Goal: Book appointment/travel/reservation

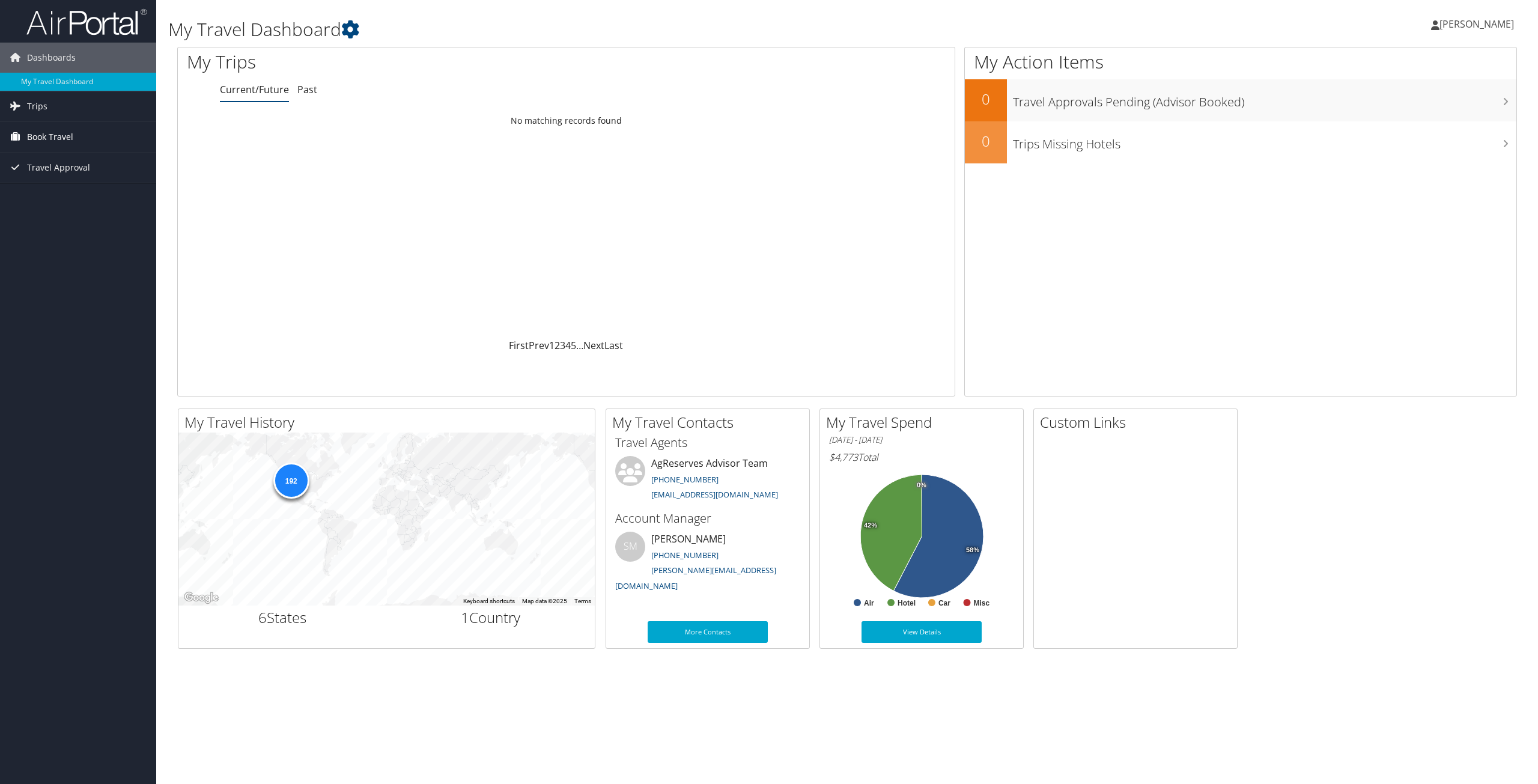
click at [42, 129] on span "Book Travel" at bounding box center [51, 136] width 47 height 30
click at [34, 165] on link "Agent Booking Request" at bounding box center [78, 160] width 157 height 18
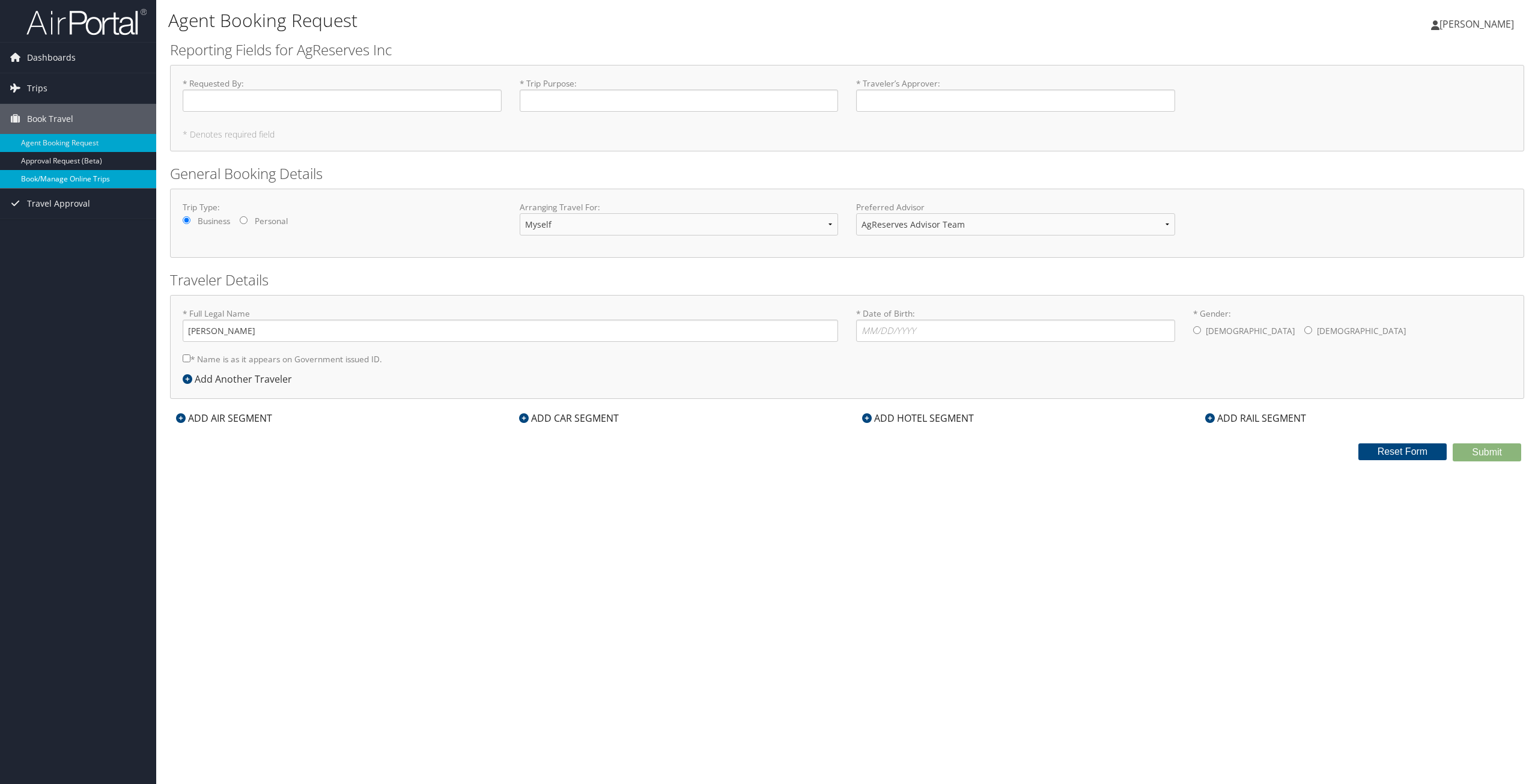
click at [39, 175] on link "Book/Manage Online Trips" at bounding box center [78, 179] width 157 height 18
